Goal: Information Seeking & Learning: Learn about a topic

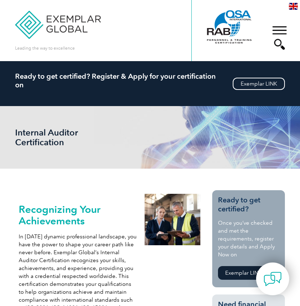
click at [276, 30] on div "▼" at bounding box center [279, 38] width 19 height 36
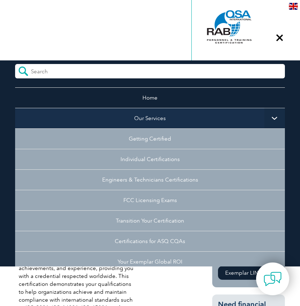
click at [253, 120] on link "Our Services" at bounding box center [150, 118] width 270 height 21
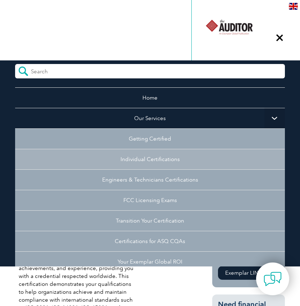
click at [163, 154] on link "Individual Certifications" at bounding box center [150, 159] width 270 height 21
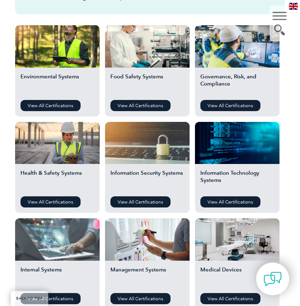
scroll to position [234, 0]
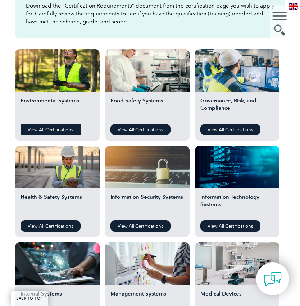
click at [64, 129] on link "View All Certifications" at bounding box center [51, 129] width 60 height 11
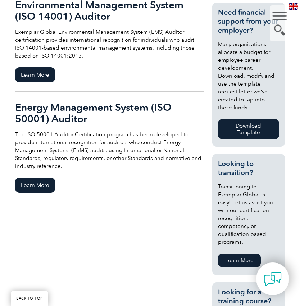
scroll to position [239, 0]
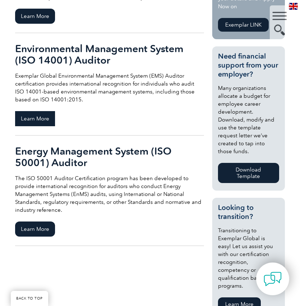
click at [44, 120] on span "Learn More" at bounding box center [35, 118] width 40 height 15
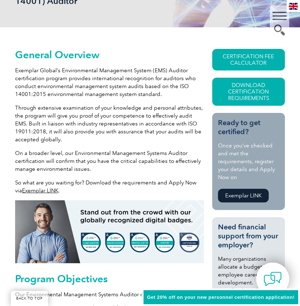
scroll to position [145, 0]
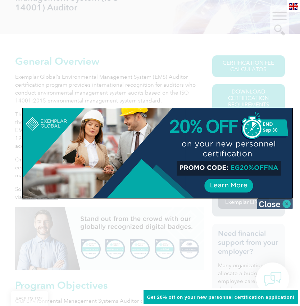
click at [286, 206] on img at bounding box center [275, 204] width 36 height 11
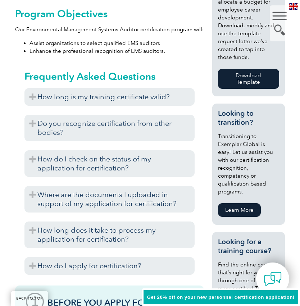
scroll to position [418, 0]
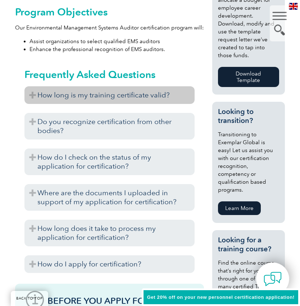
click at [29, 99] on h3 "How long is my training certificate valid?" at bounding box center [109, 95] width 170 height 18
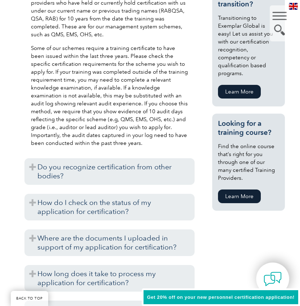
scroll to position [536, 0]
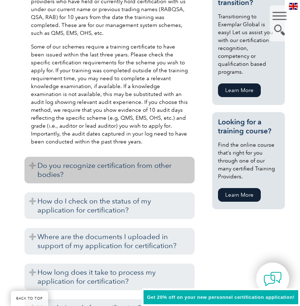
click at [46, 171] on h3 "Do you recognize certification from other bodies?" at bounding box center [109, 170] width 170 height 27
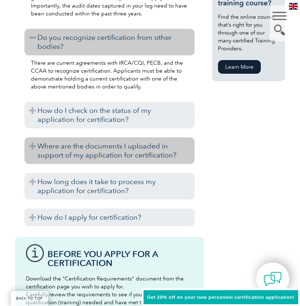
scroll to position [667, 0]
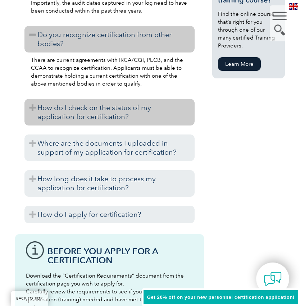
click at [36, 113] on h3 "How do I check on the status of my application for certification?" at bounding box center [109, 112] width 170 height 27
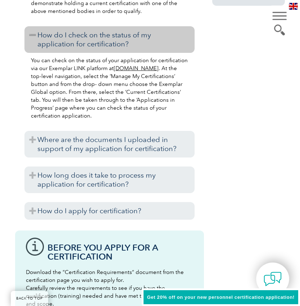
scroll to position [742, 0]
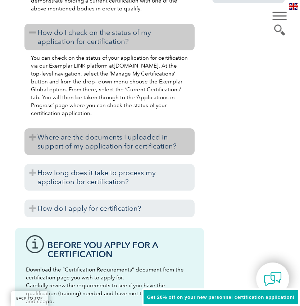
click at [47, 145] on h3 "Where are the documents I uploaded in support of my application for certificati…" at bounding box center [109, 141] width 170 height 27
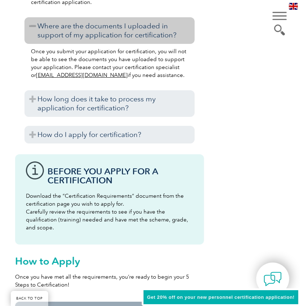
scroll to position [860, 0]
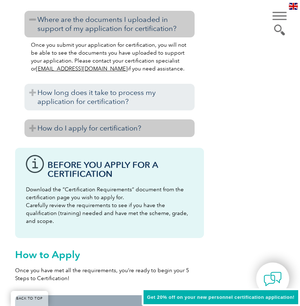
click at [47, 126] on h3 "How do I apply for certification?" at bounding box center [109, 128] width 170 height 18
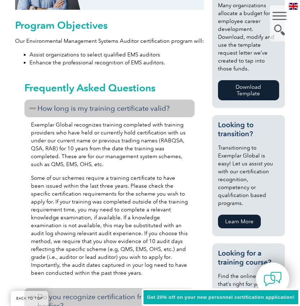
scroll to position [0, 0]
